Goal: Task Accomplishment & Management: Manage account settings

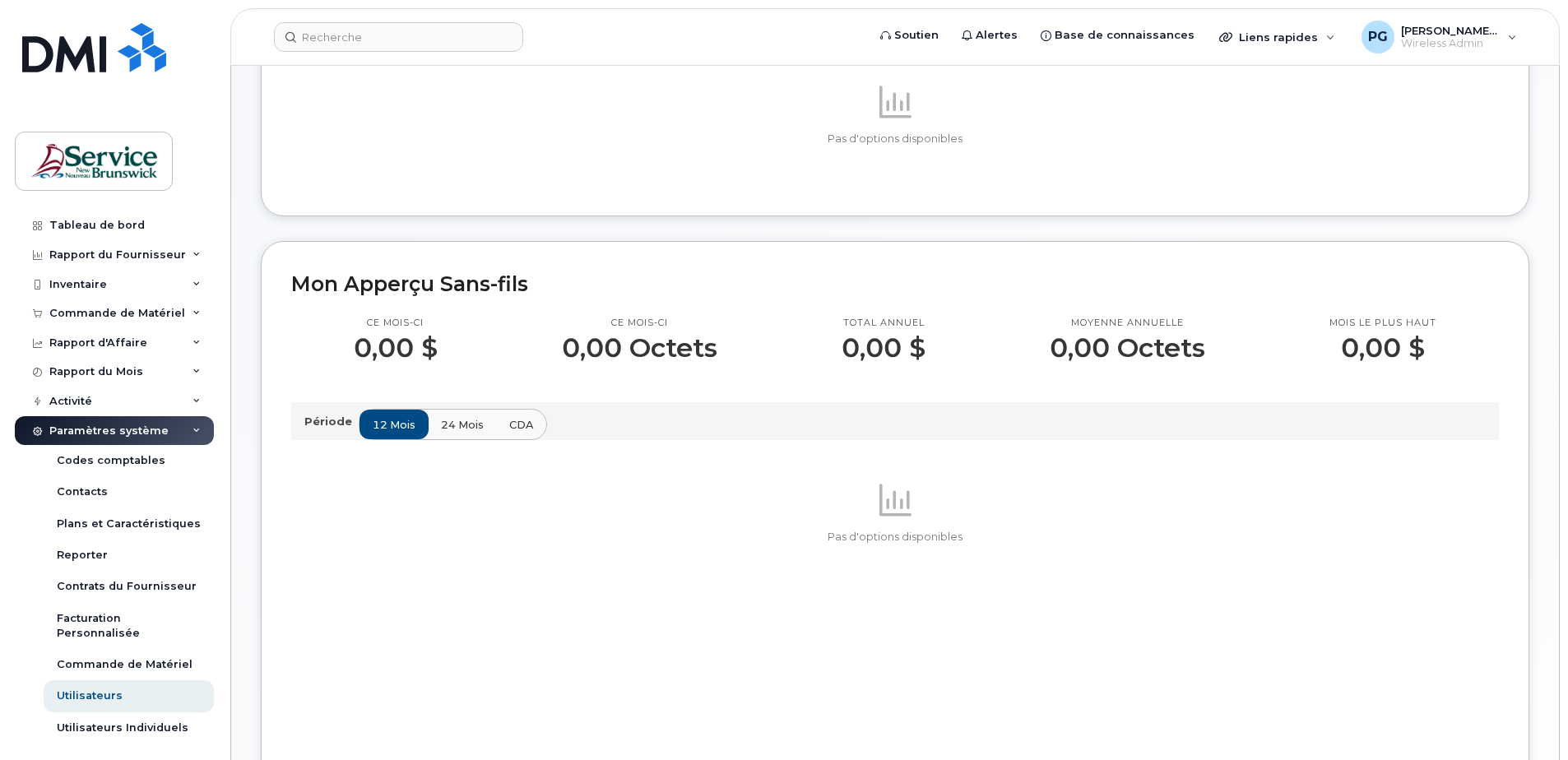
scroll to position [247, 0]
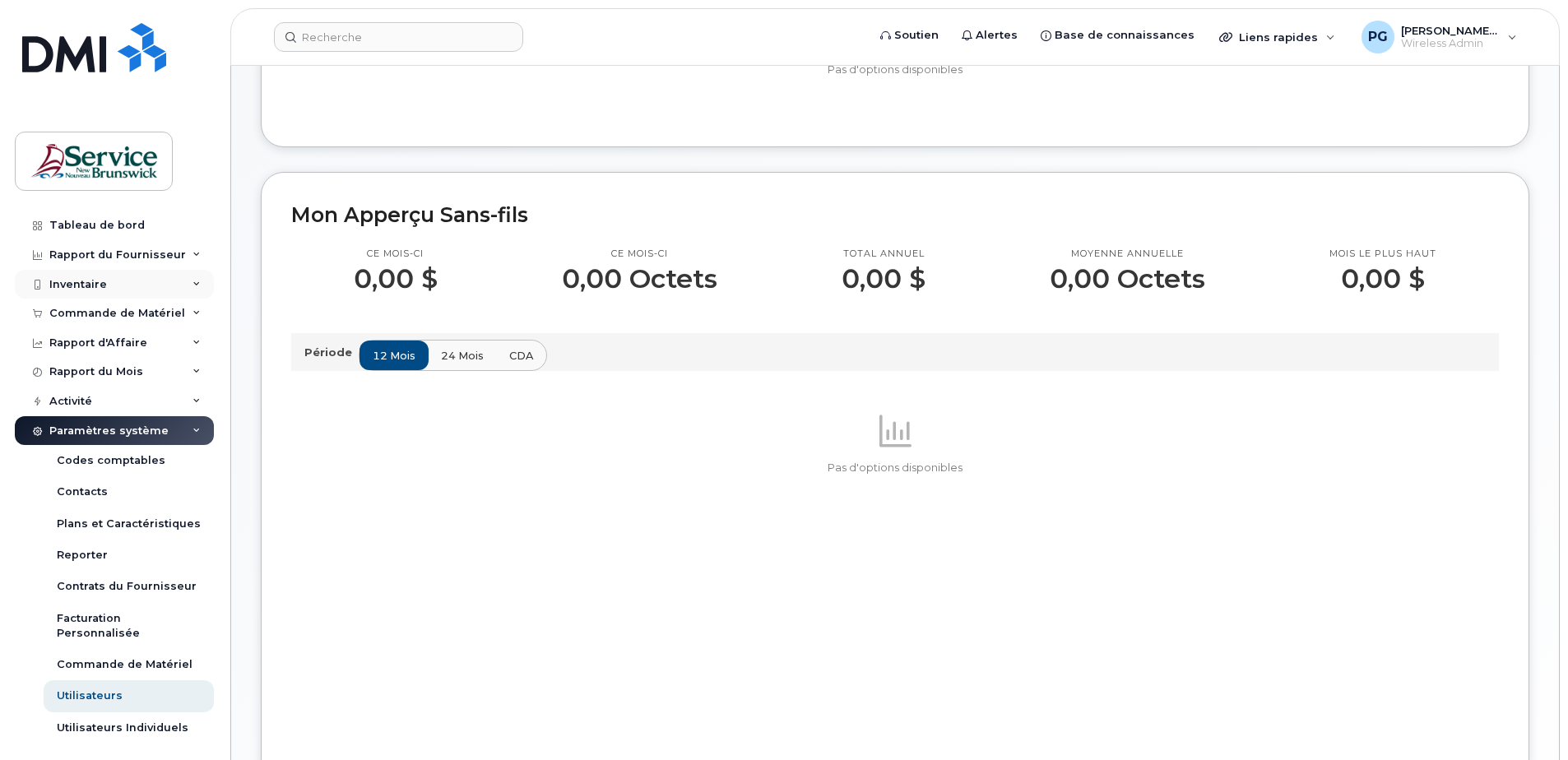
click at [163, 296] on div "Inventaire" at bounding box center [113, 284] width 199 height 30
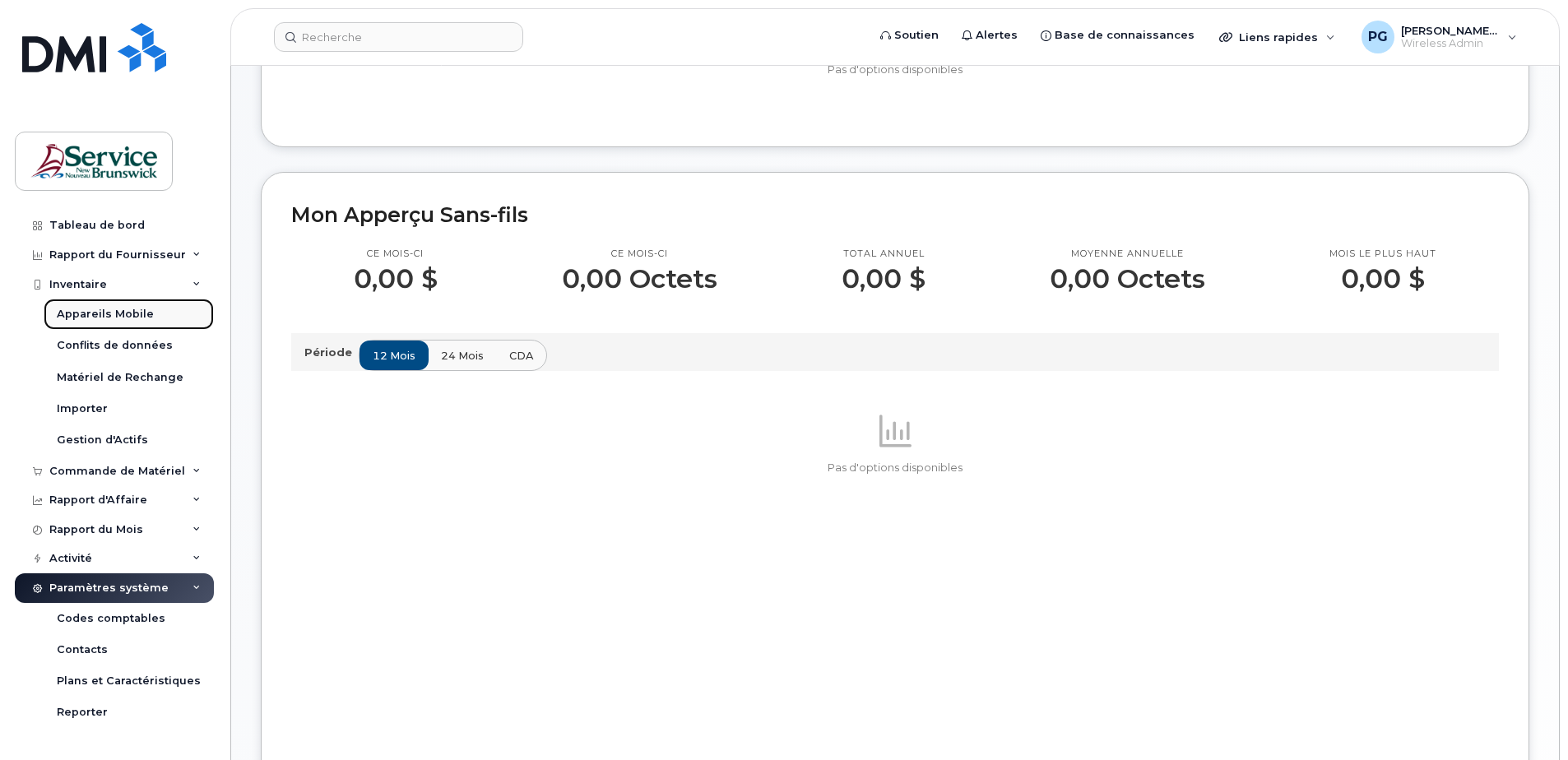
click at [149, 314] on link "Appareils Mobile" at bounding box center [129, 314] width 171 height 31
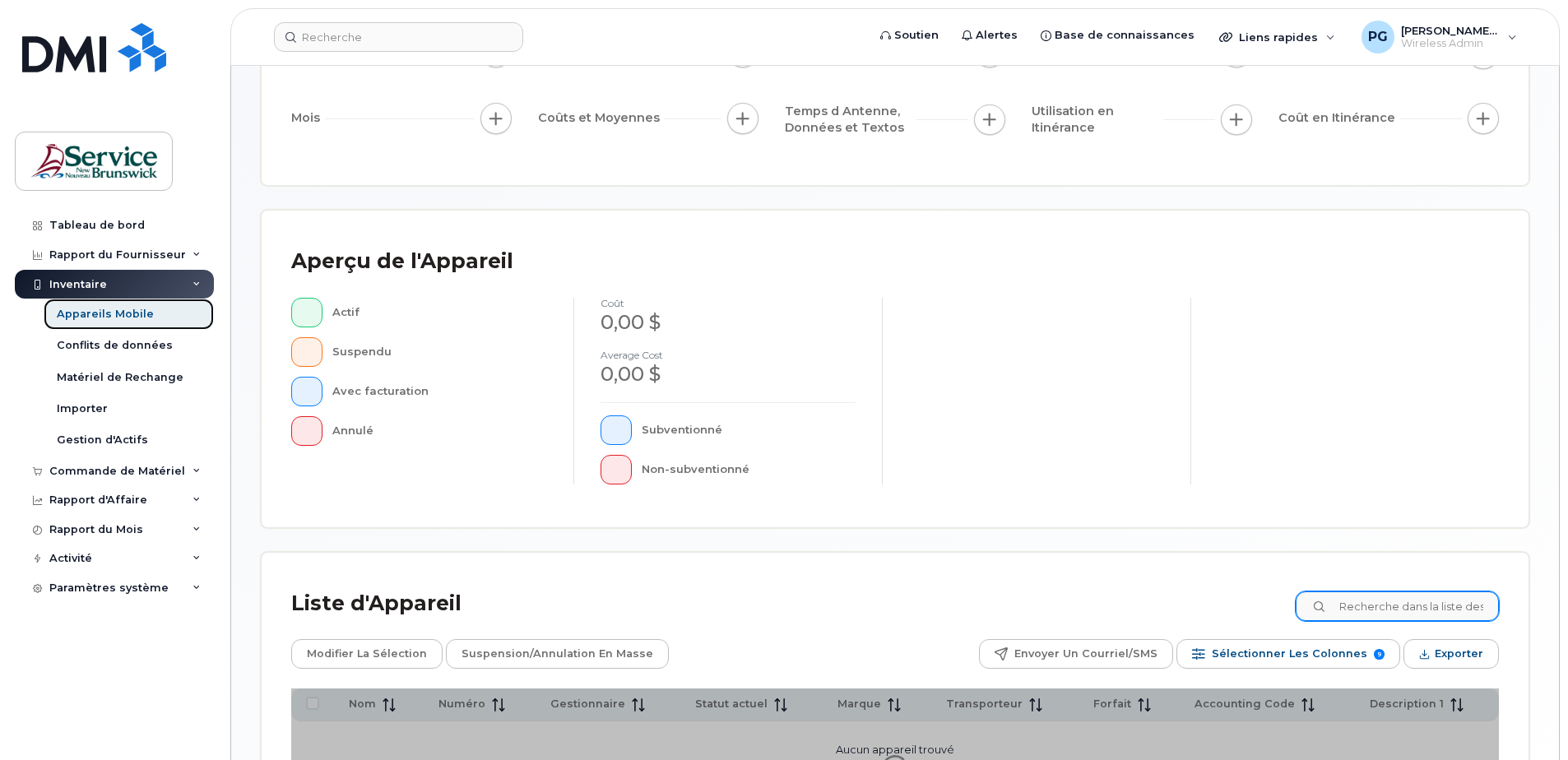
scroll to position [376, 0]
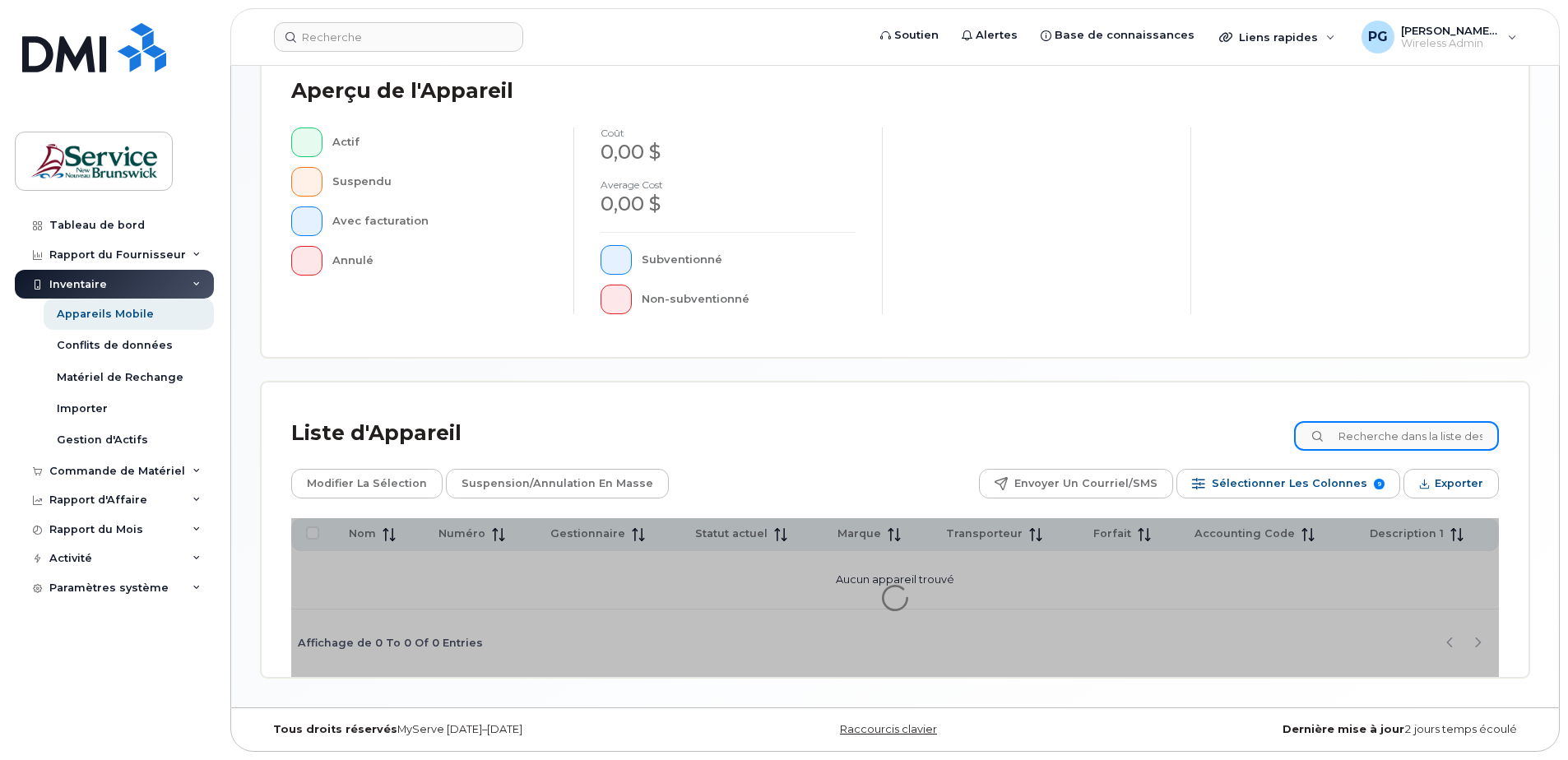
click at [1377, 436] on input at bounding box center [1396, 435] width 205 height 30
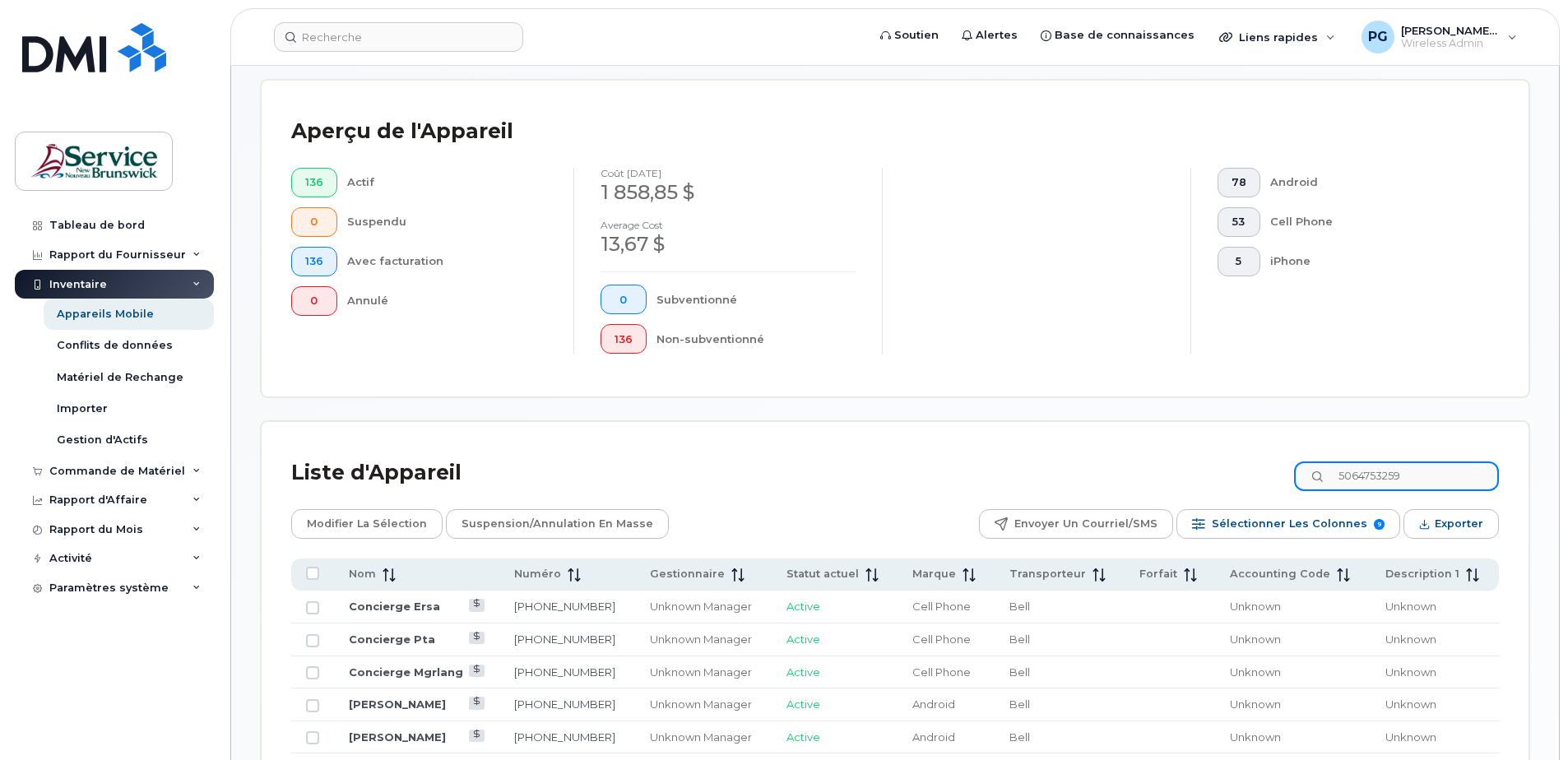
type input "5064753259"
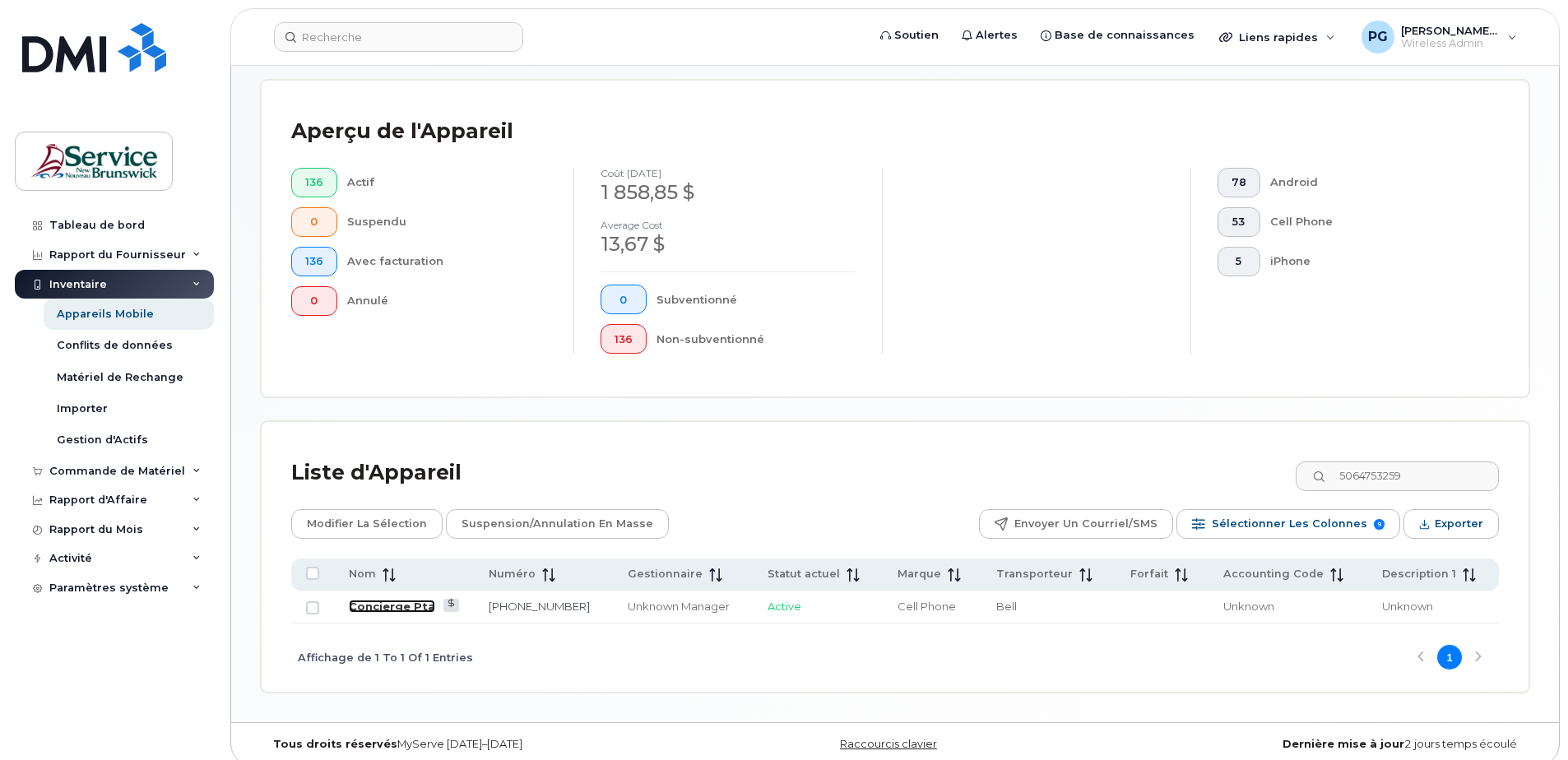
click at [419, 611] on link "Concierge Pta" at bounding box center [392, 607] width 86 height 14
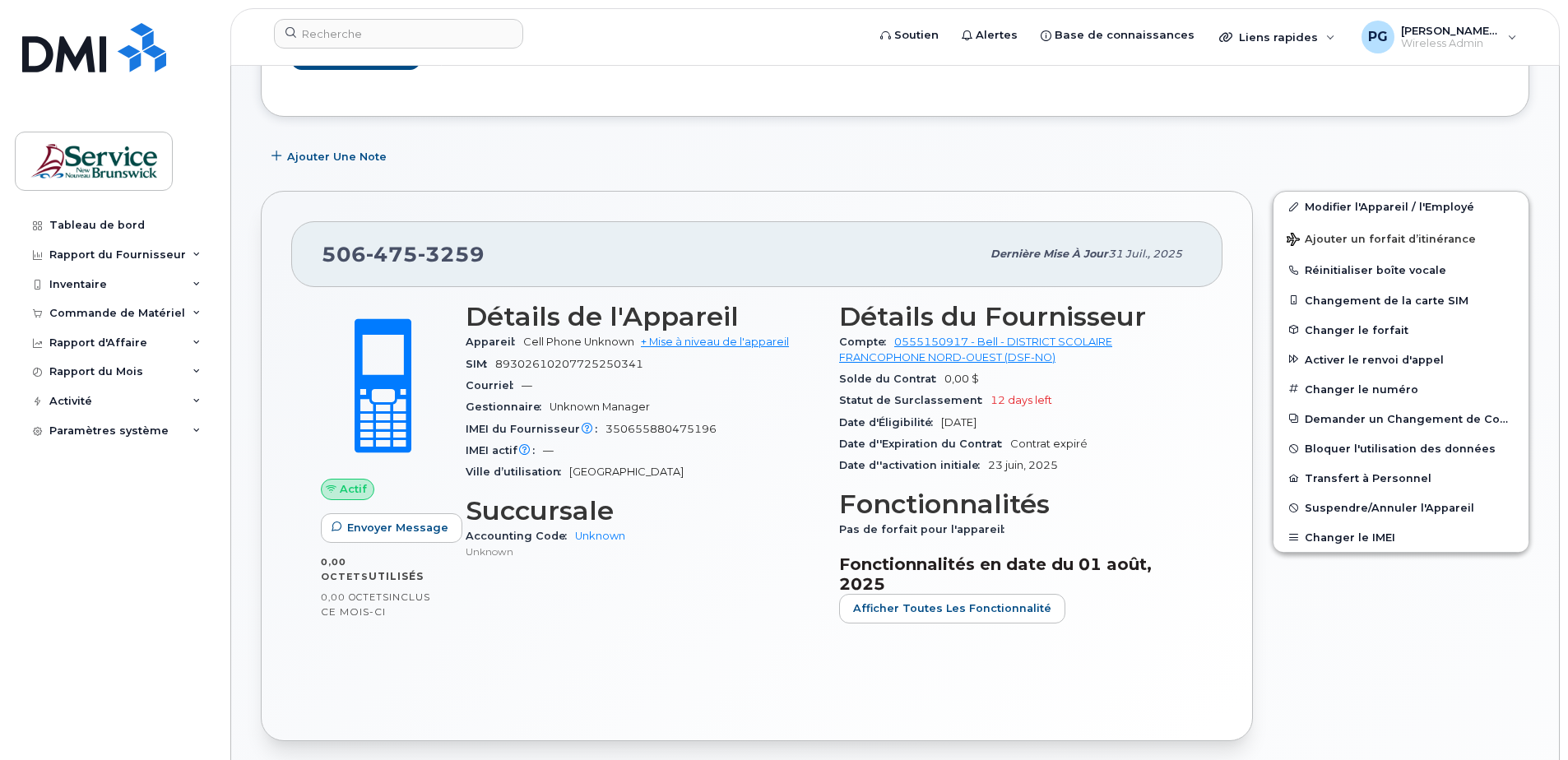
scroll to position [329, 0]
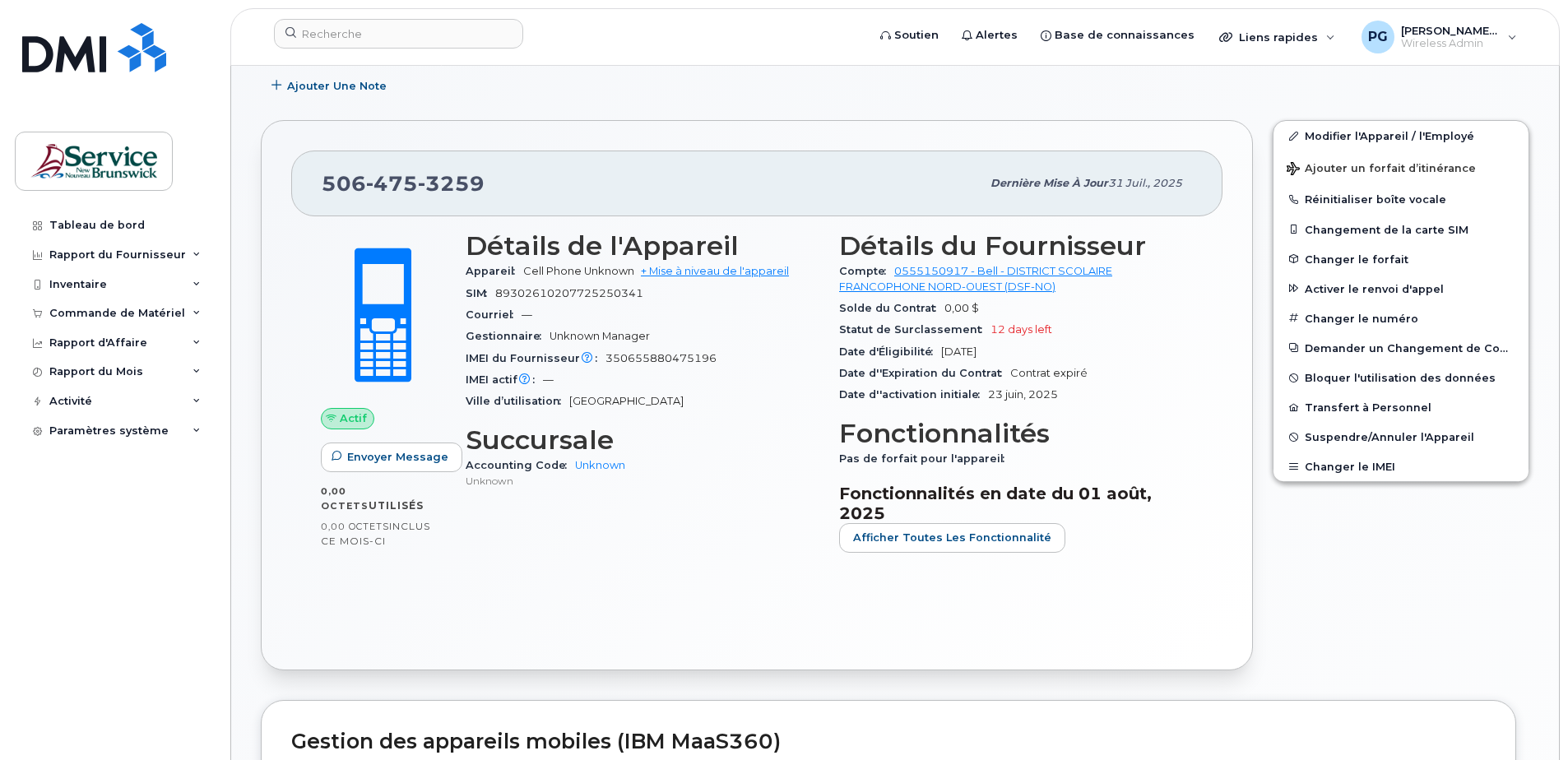
click at [348, 420] on span "Actif" at bounding box center [353, 418] width 27 height 16
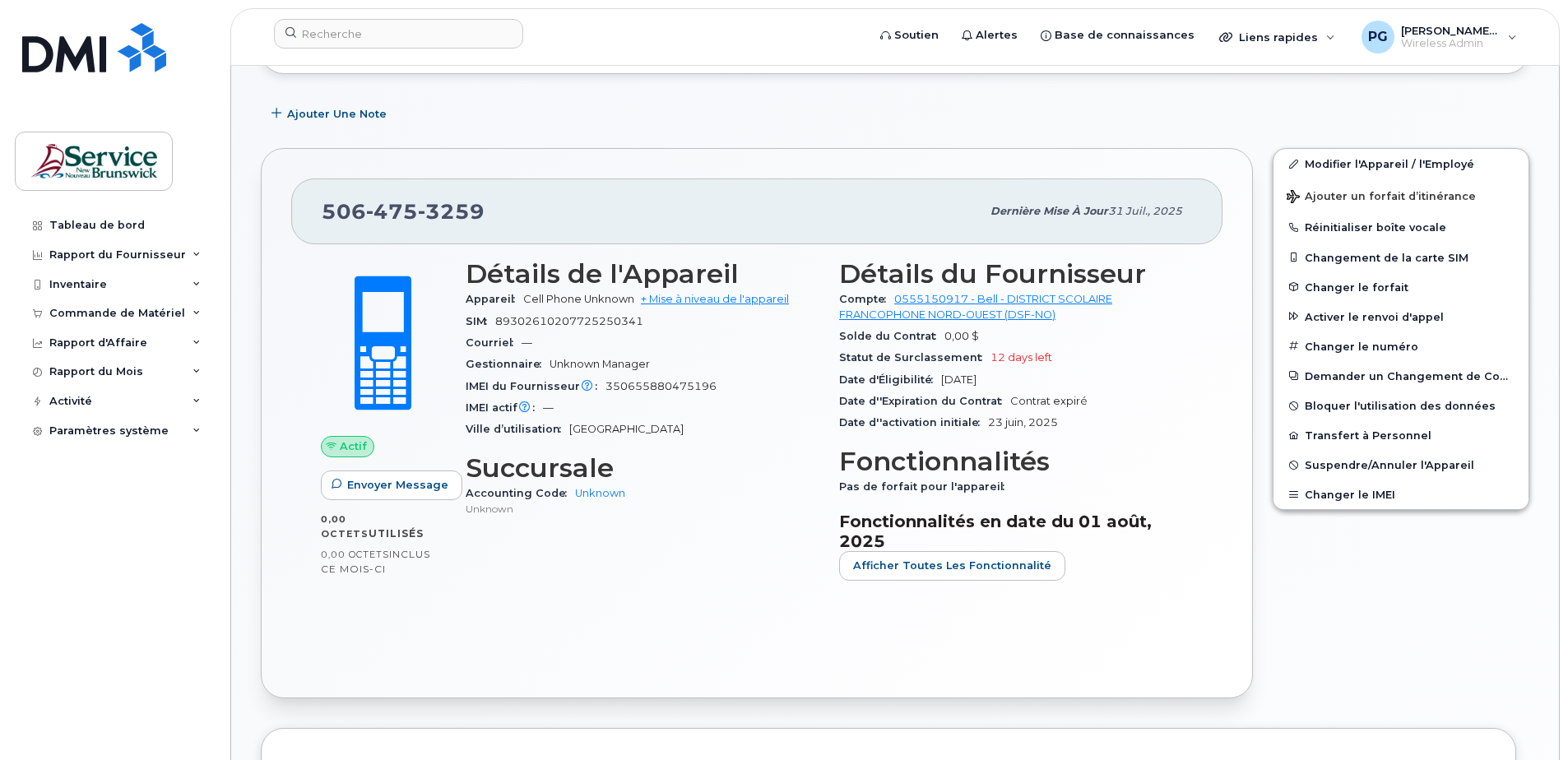
scroll to position [276, 0]
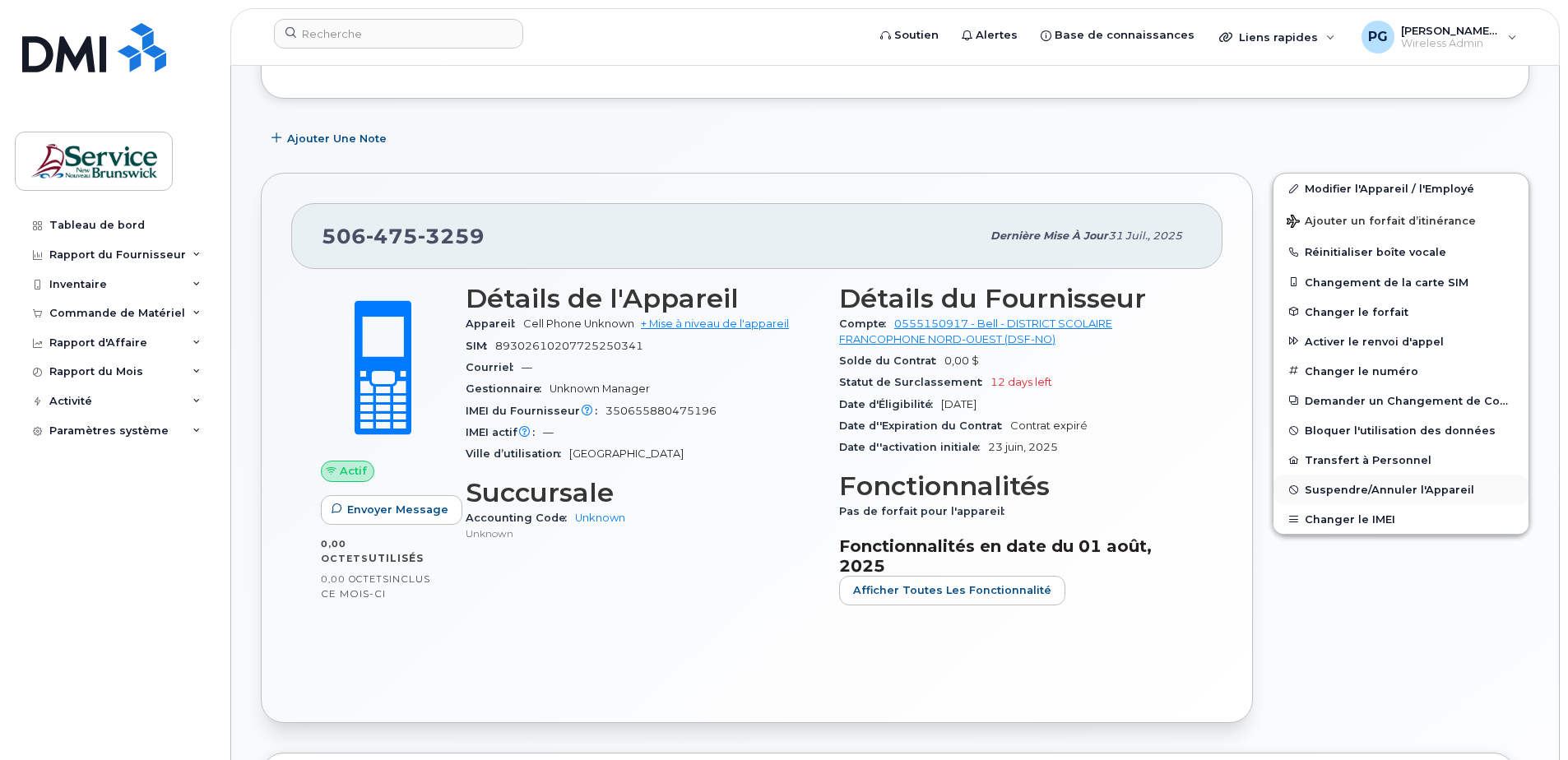
click at [1381, 490] on span "Suspendre/Annuler l'Appareil" at bounding box center [1390, 490] width 170 height 13
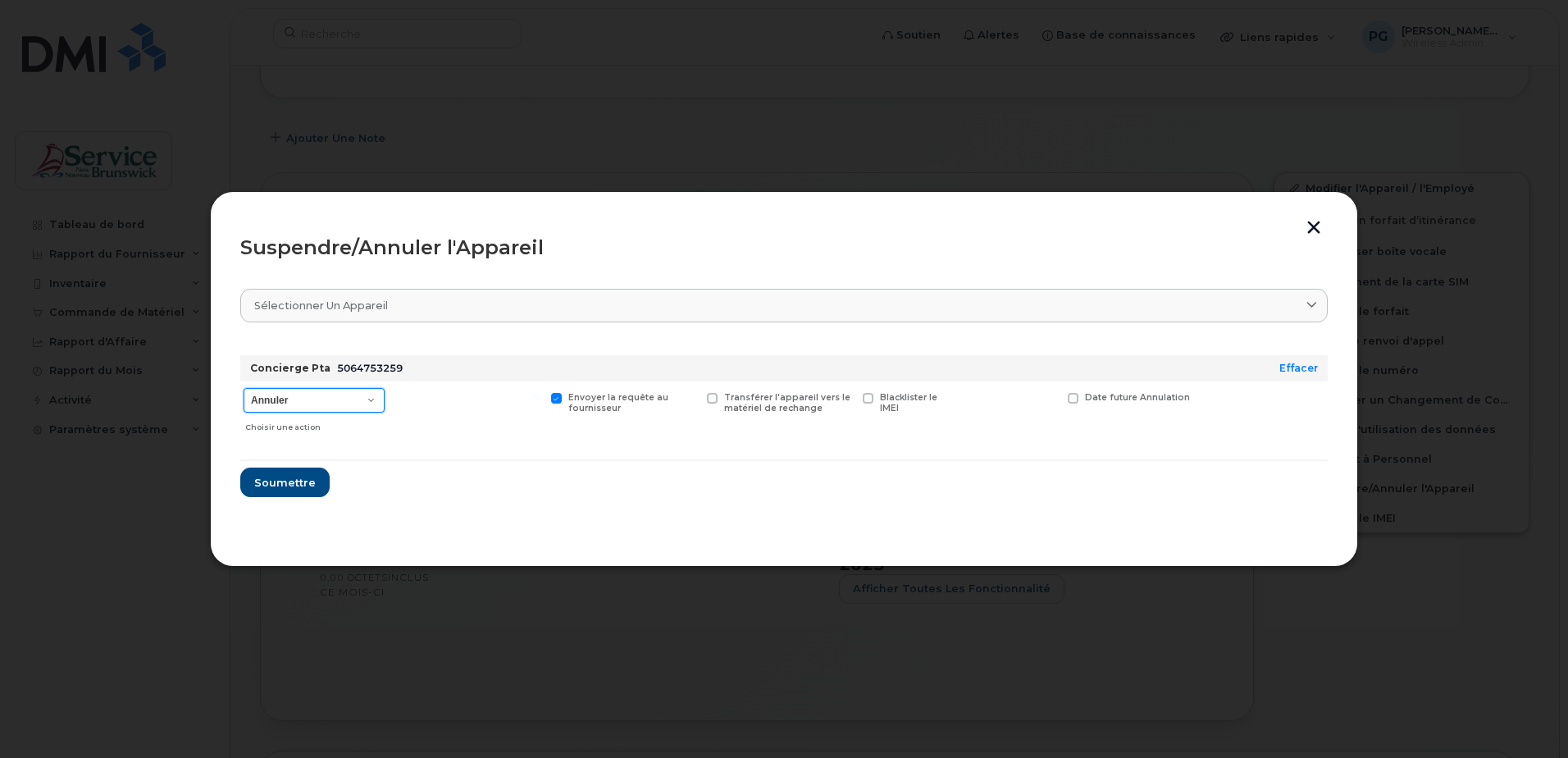
click at [348, 398] on select "Annuler Suspendre - Prolonger la suspension Suspendre - Tarif réduit Suspendre …" at bounding box center [314, 399] width 141 height 24
click at [244, 388] on select "Annuler Suspendre - Prolonger la suspension Suspendre - Tarif réduit Suspendre …" at bounding box center [314, 399] width 141 height 24
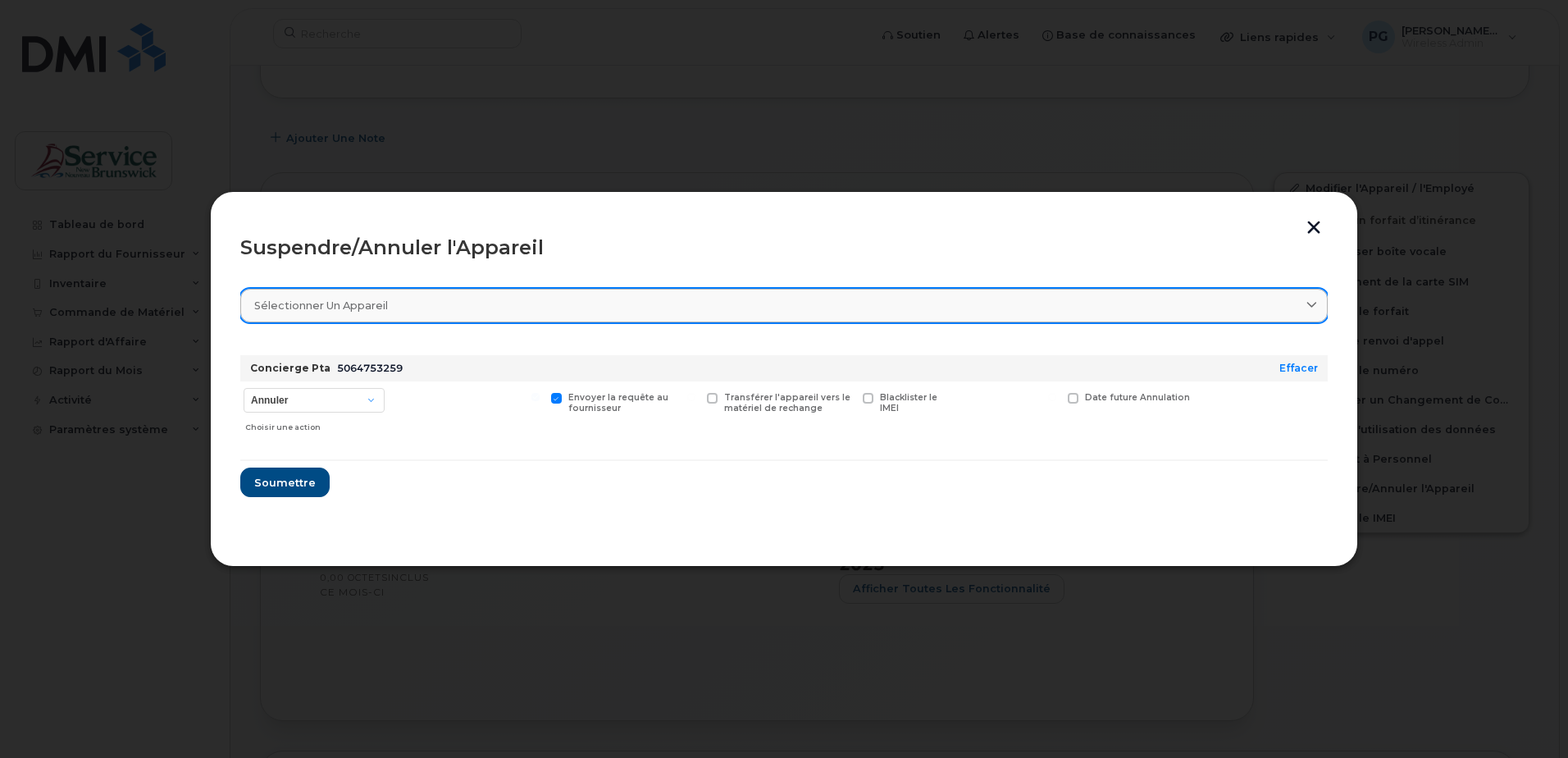
click at [514, 300] on div "Sélectionner un appareil" at bounding box center [784, 306] width 1060 height 15
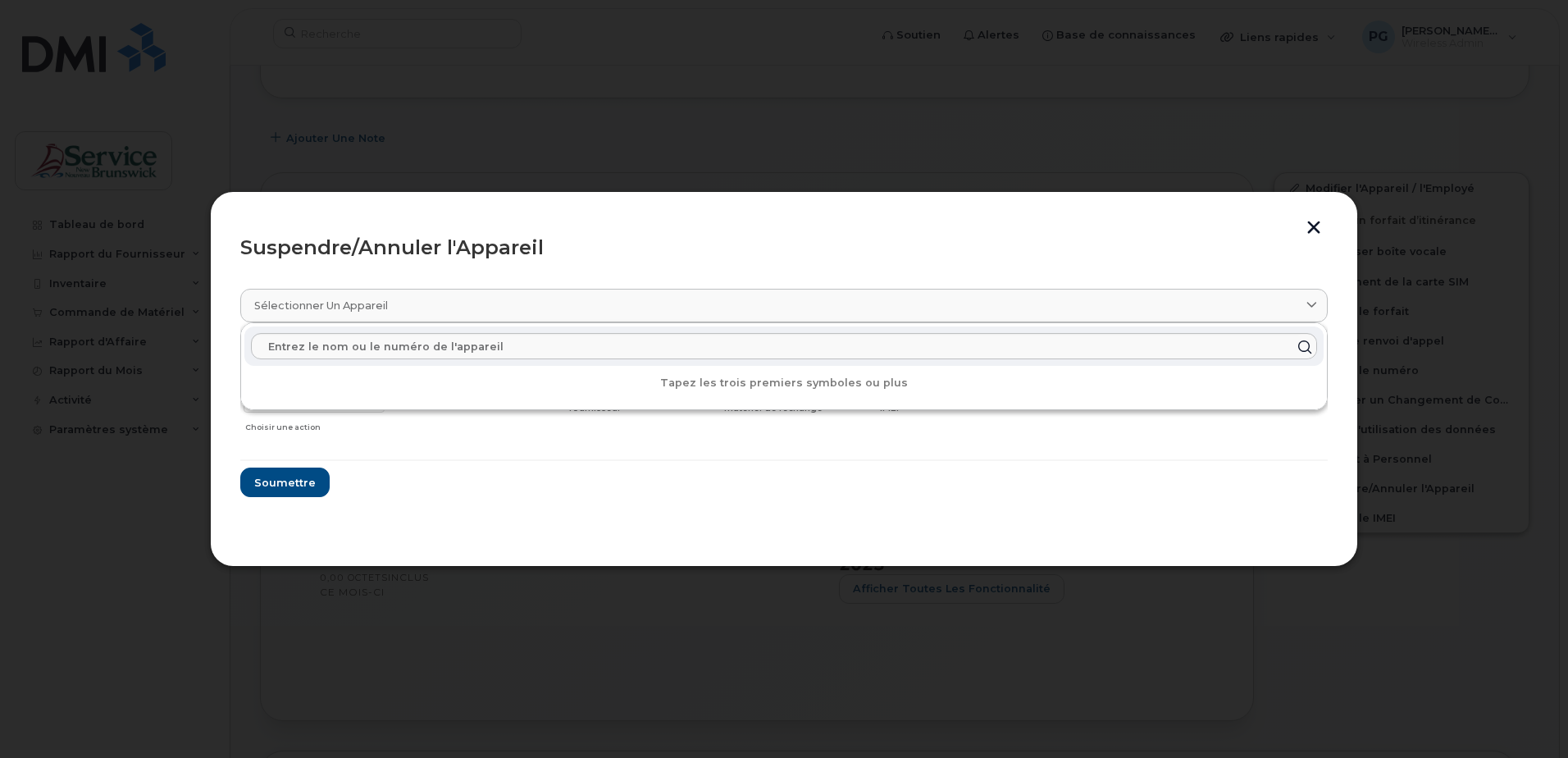
click at [557, 239] on div "Suspendre/Annuler l'Appareil" at bounding box center [784, 248] width 1088 height 19
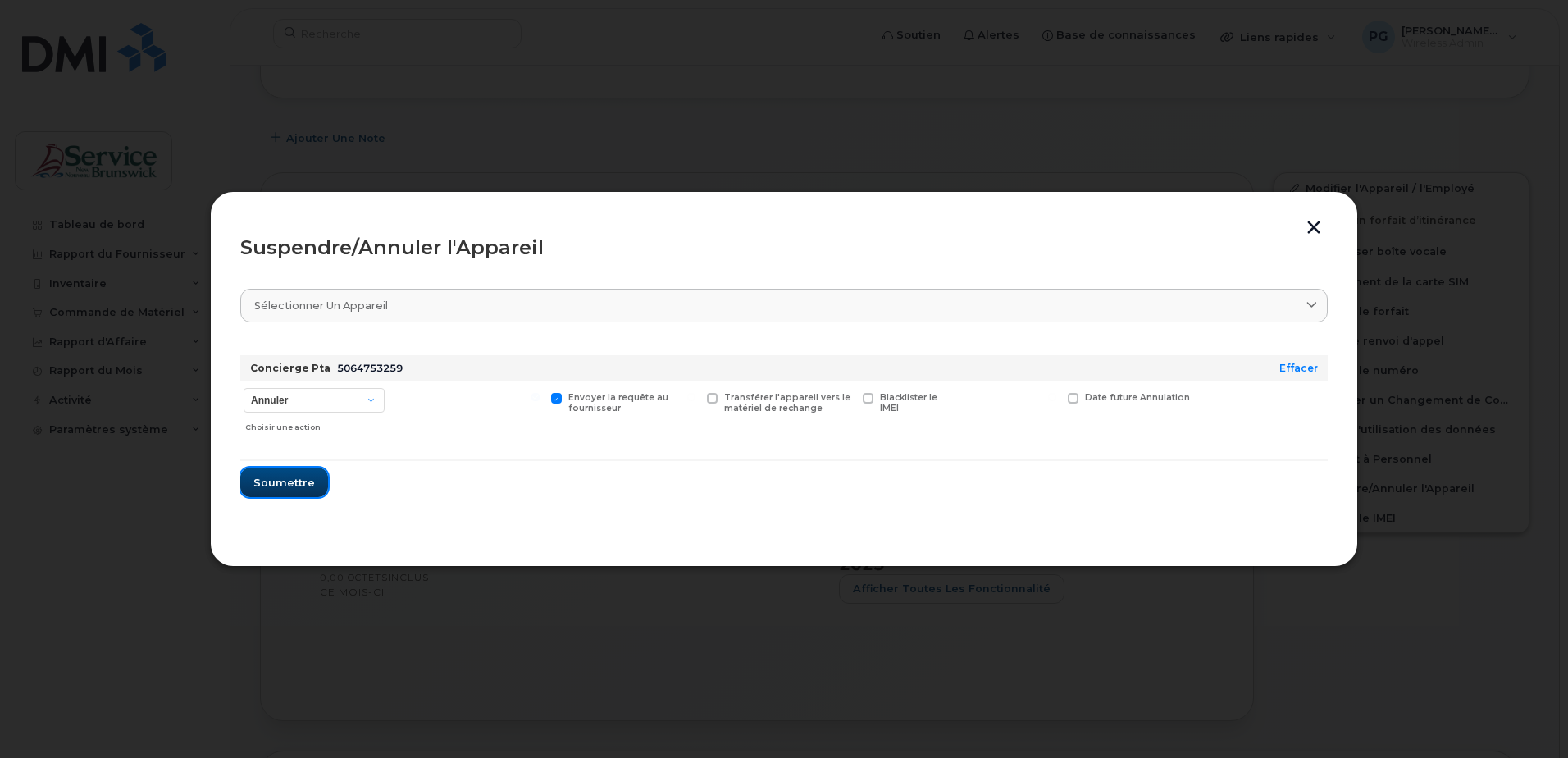
click at [300, 487] on span "Soumettre" at bounding box center [284, 482] width 62 height 15
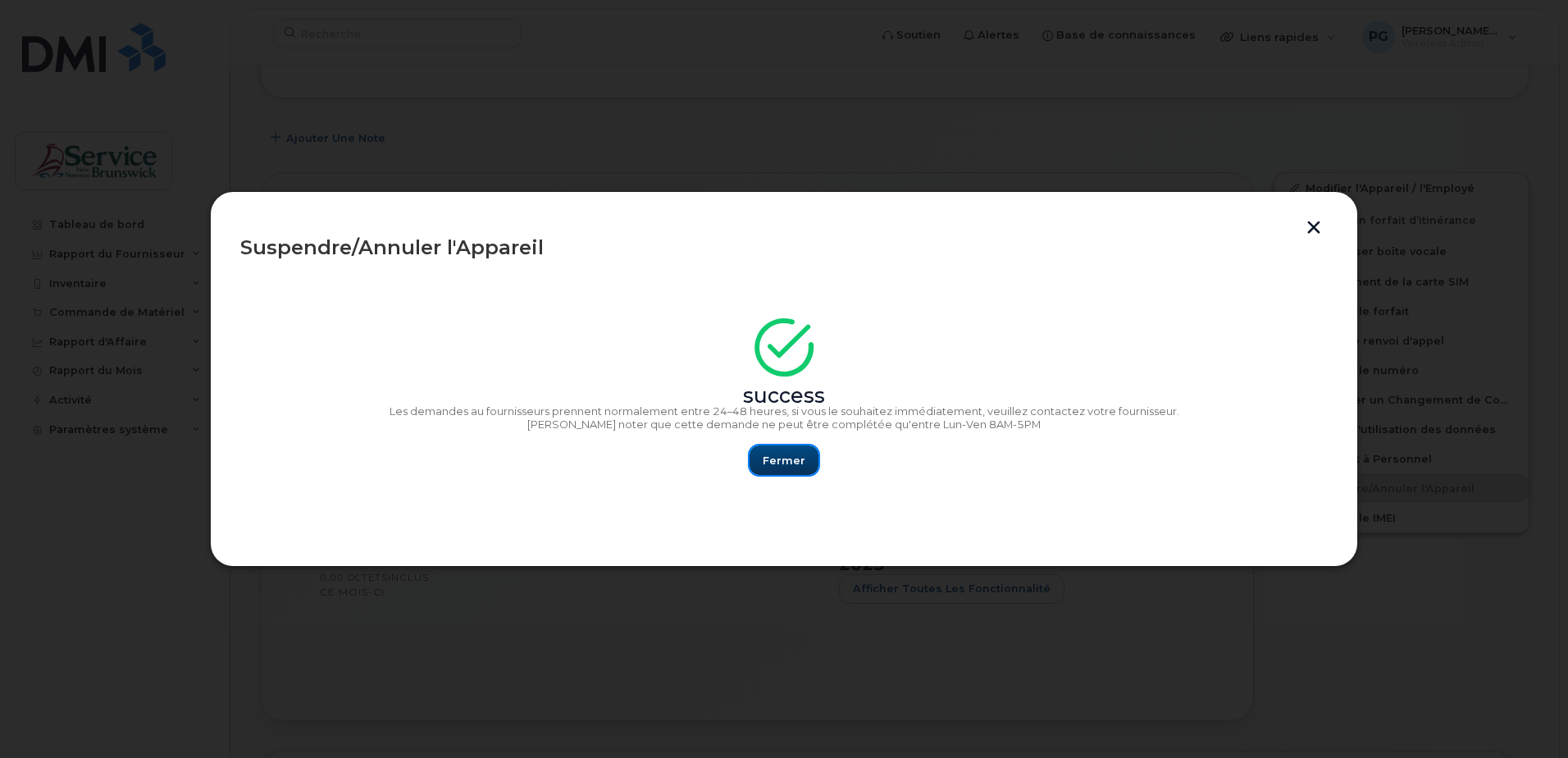
click at [803, 468] on button "Fermer" at bounding box center [784, 460] width 69 height 30
